Goal: Task Accomplishment & Management: Use online tool/utility

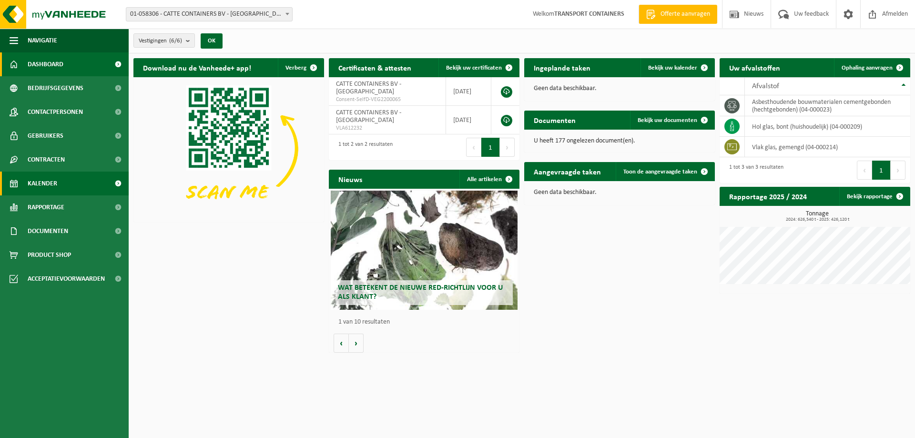
click at [54, 180] on span "Kalender" at bounding box center [43, 184] width 30 height 24
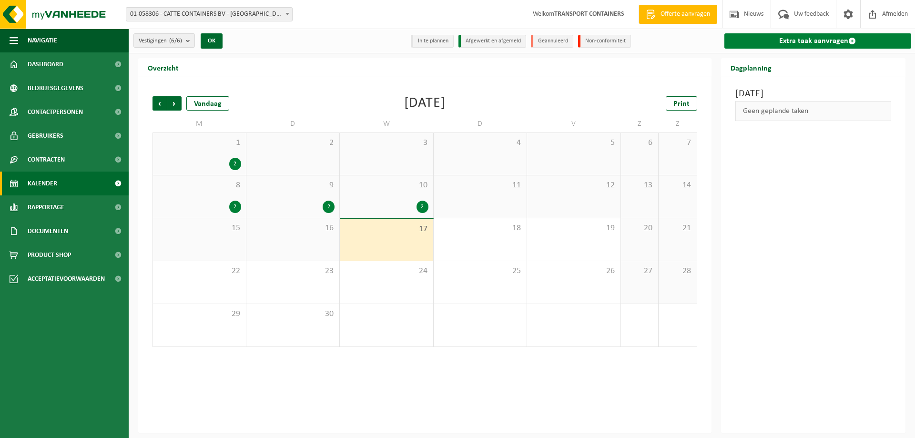
click at [811, 41] on link "Extra taak aanvragen" at bounding box center [817, 40] width 187 height 15
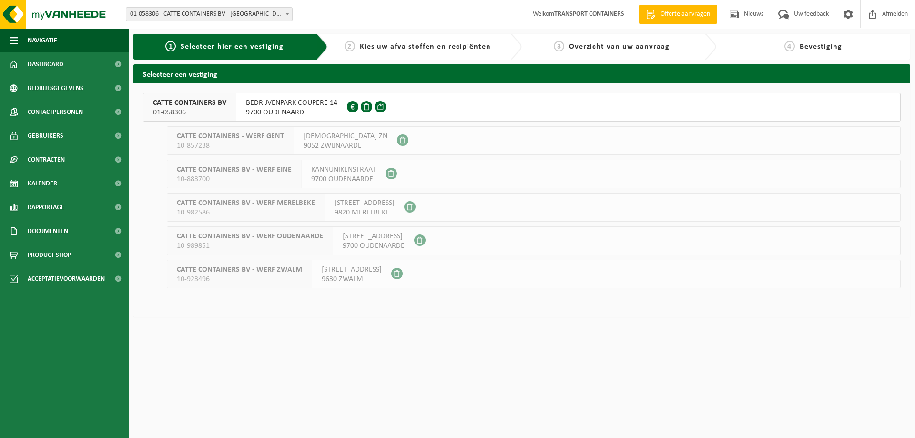
click at [313, 112] on span "9700 OUDENAARDE" at bounding box center [292, 113] width 92 height 10
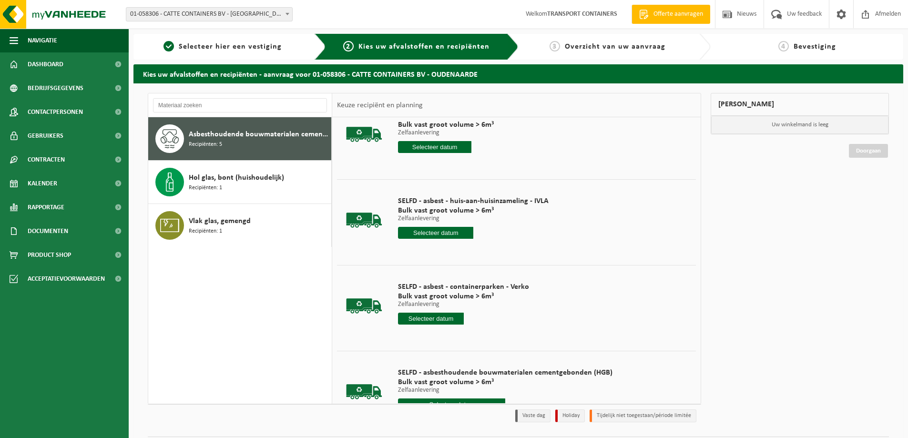
scroll to position [133, 0]
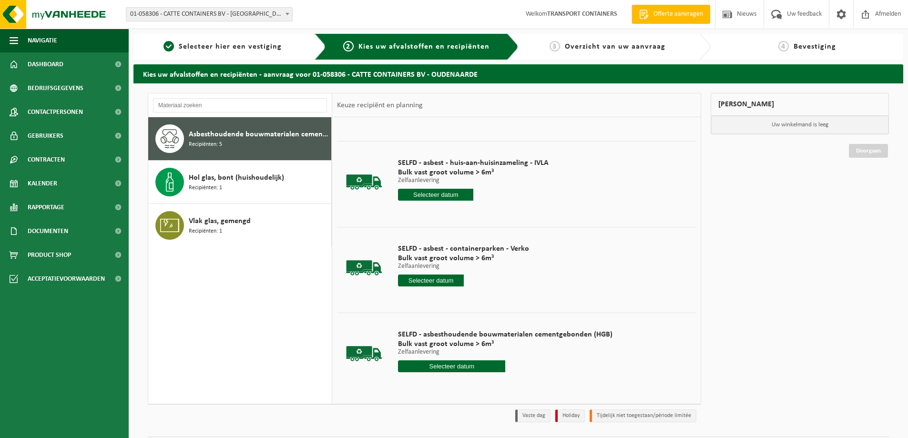
click at [426, 282] on input "text" at bounding box center [431, 281] width 66 height 12
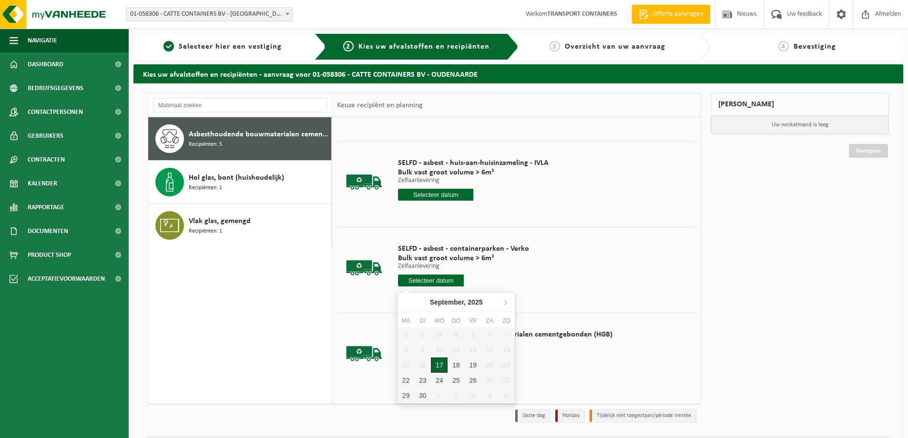
click at [439, 366] on div "17" at bounding box center [439, 364] width 17 height 15
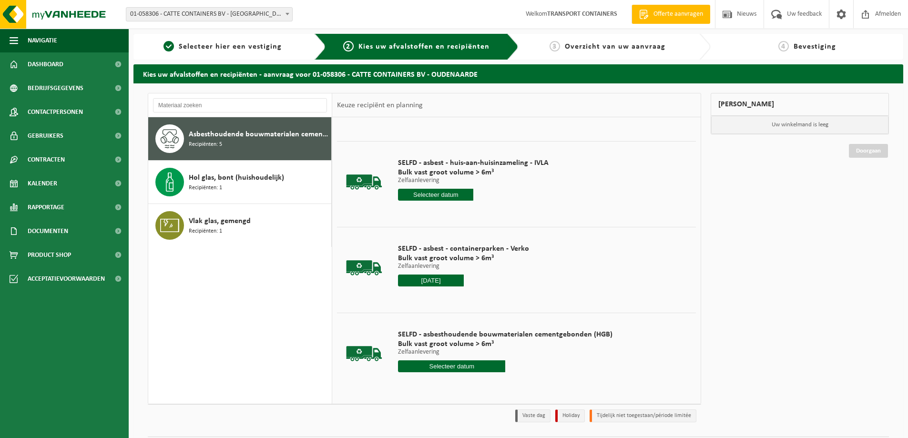
type input "Van 2025-09-17"
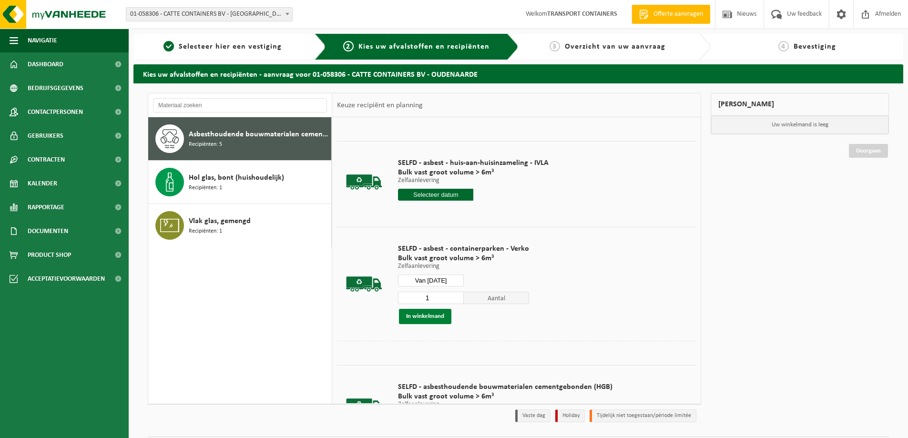
click at [414, 319] on button "In winkelmand" at bounding box center [425, 316] width 52 height 15
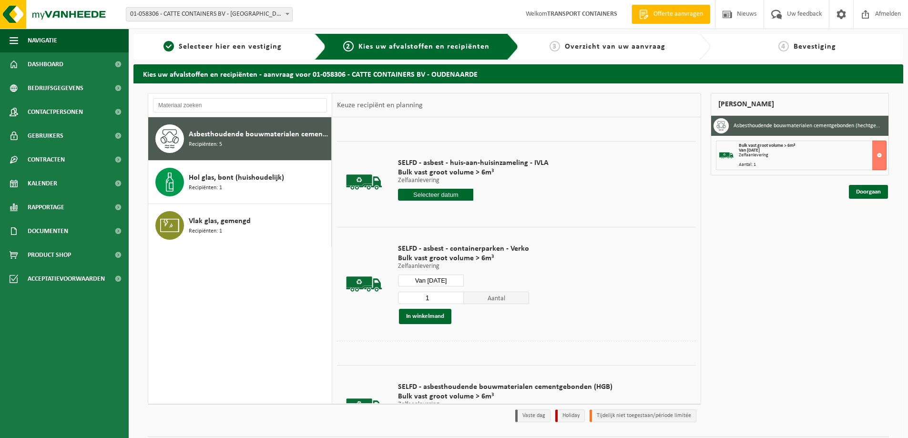
scroll to position [185, 0]
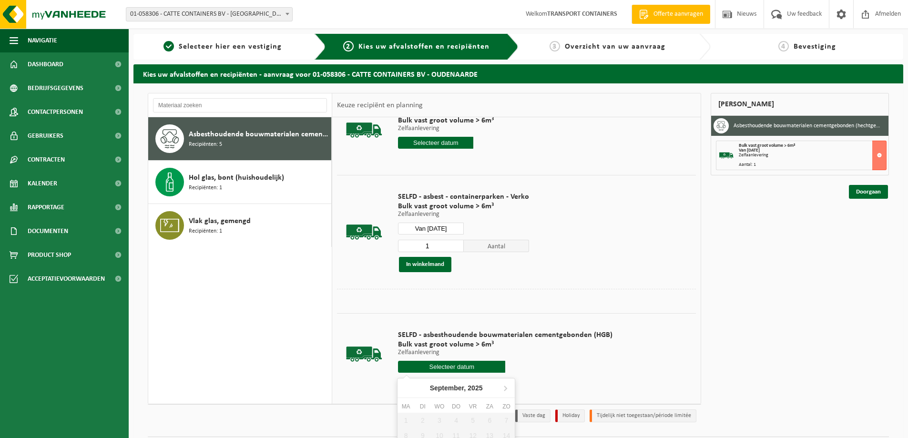
click at [443, 368] on input "text" at bounding box center [451, 367] width 107 height 12
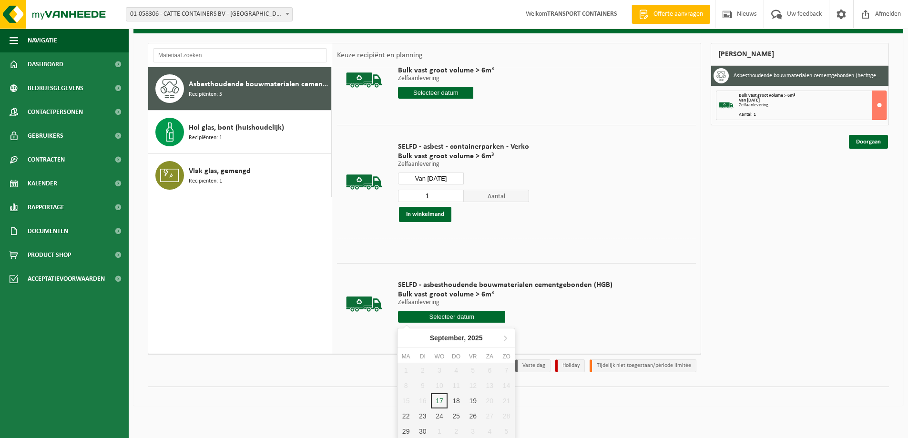
scroll to position [51, 0]
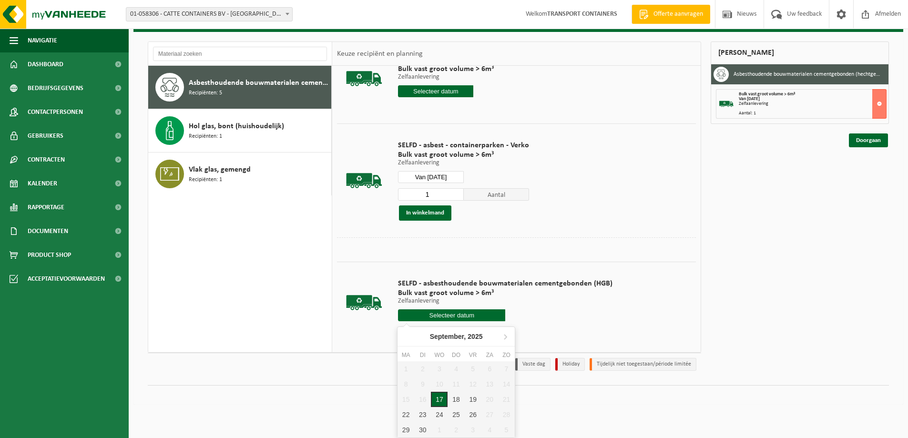
click at [438, 401] on div "17" at bounding box center [439, 399] width 17 height 15
type input "Van 2025-09-17"
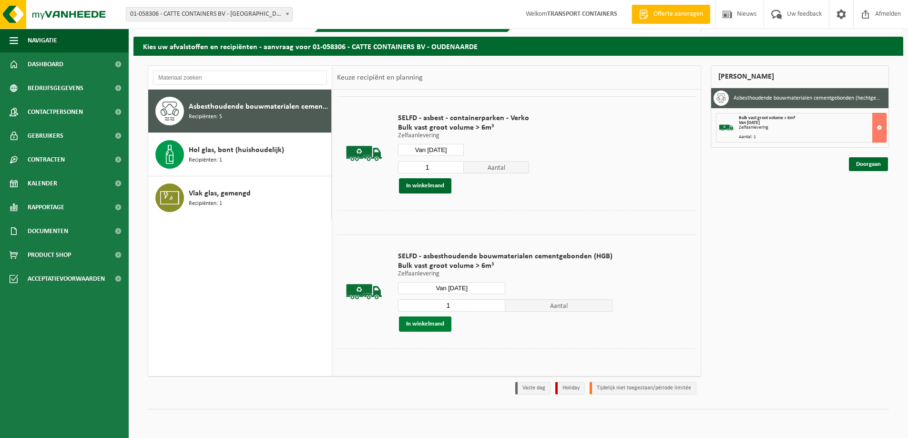
scroll to position [237, 0]
click at [418, 322] on button "In winkelmand" at bounding box center [425, 323] width 52 height 15
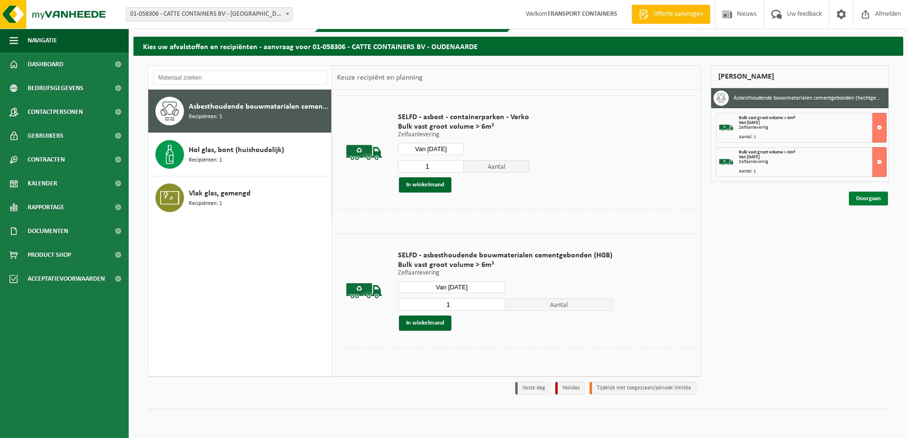
click at [861, 197] on link "Doorgaan" at bounding box center [868, 199] width 39 height 14
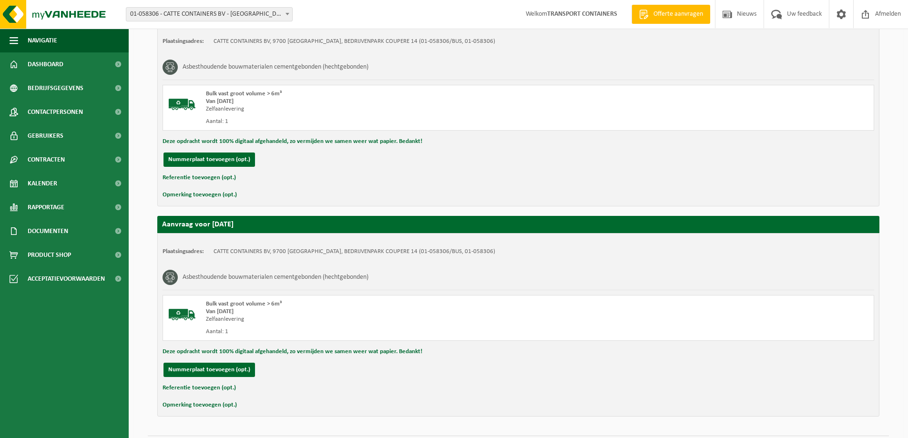
scroll to position [217, 0]
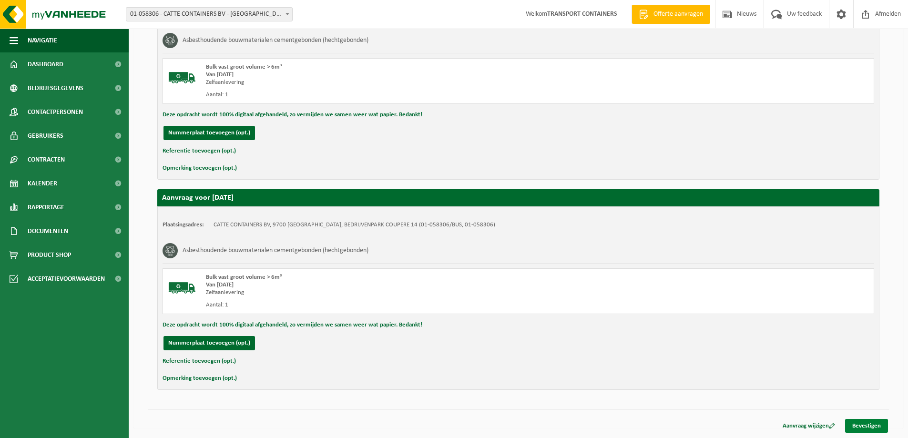
click at [877, 426] on link "Bevestigen" at bounding box center [866, 426] width 43 height 14
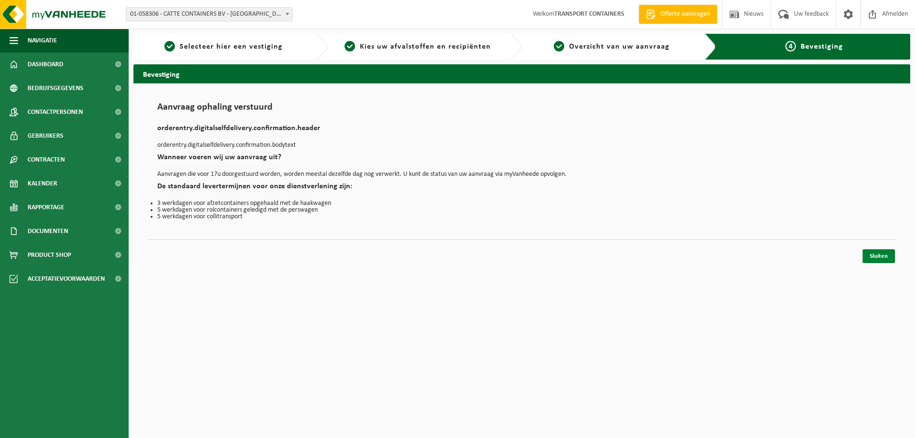
click at [879, 255] on link "Sluiten" at bounding box center [879, 256] width 32 height 14
